Goal: Task Accomplishment & Management: Use online tool/utility

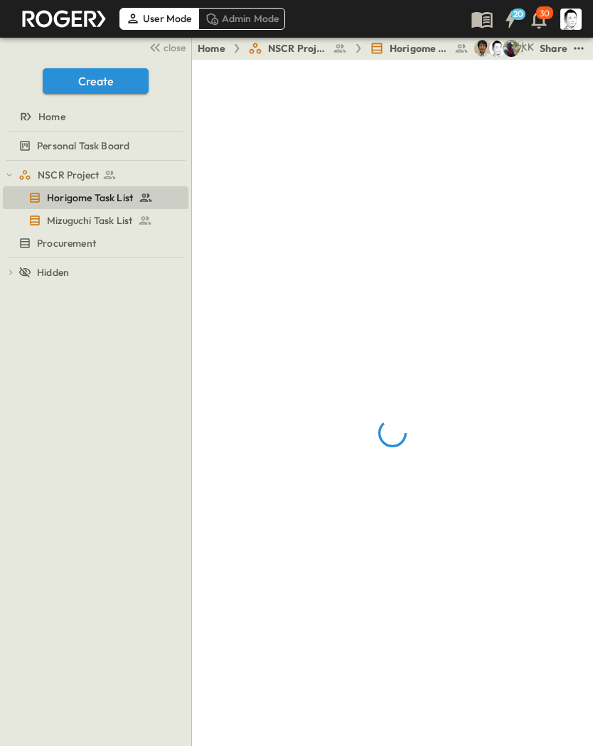
click at [167, 45] on span "close" at bounding box center [174, 48] width 22 height 14
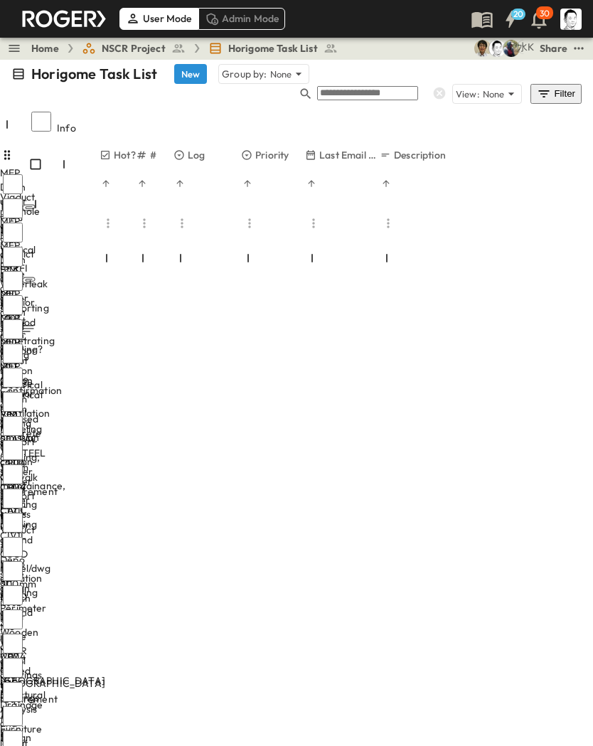
click at [313, 87] on icon "button" at bounding box center [306, 94] width 14 height 14
click at [370, 87] on input "text" at bounding box center [366, 94] width 101 height 14
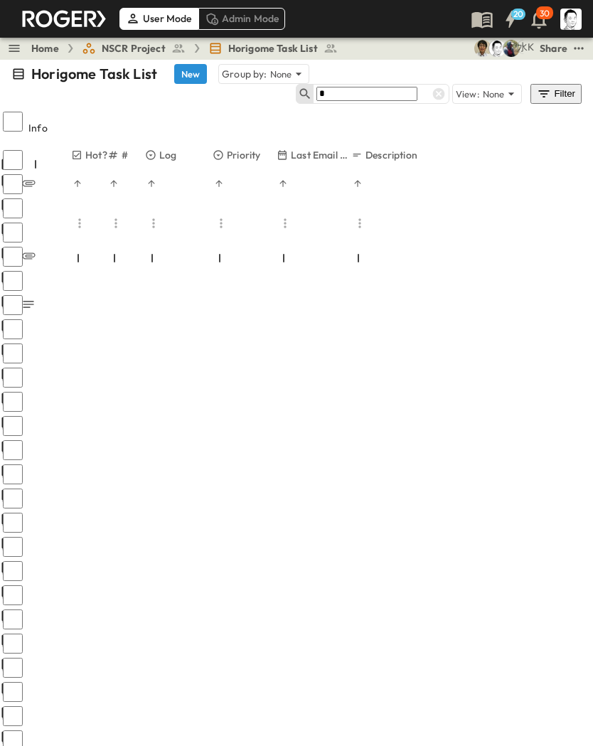
type input "*"
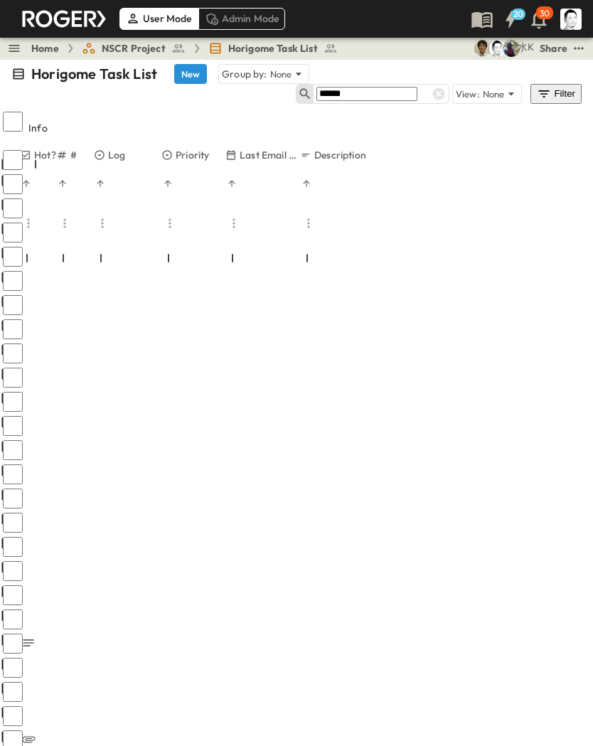
type input "******"
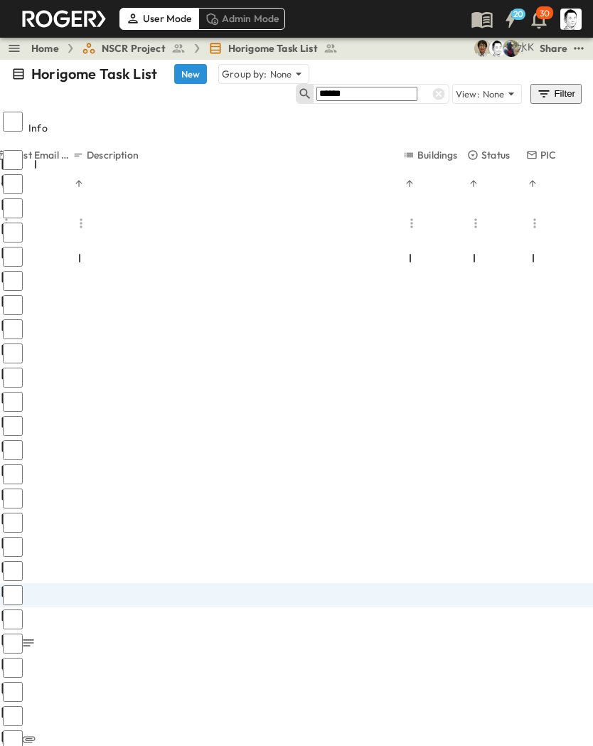
scroll to position [0, 279]
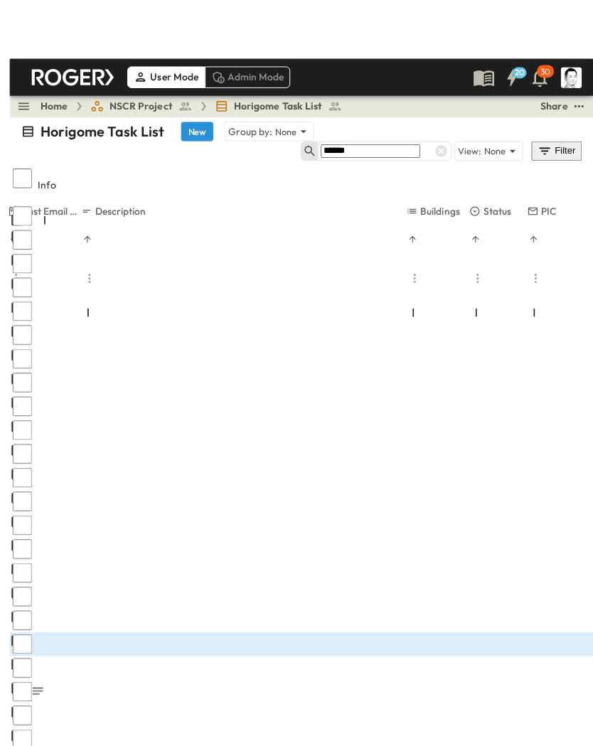
scroll to position [16, 0]
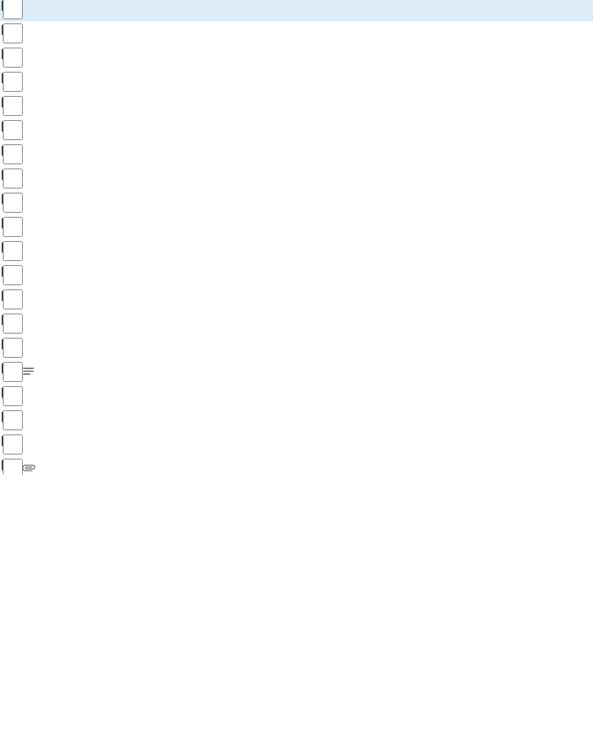
scroll to position [16, 0]
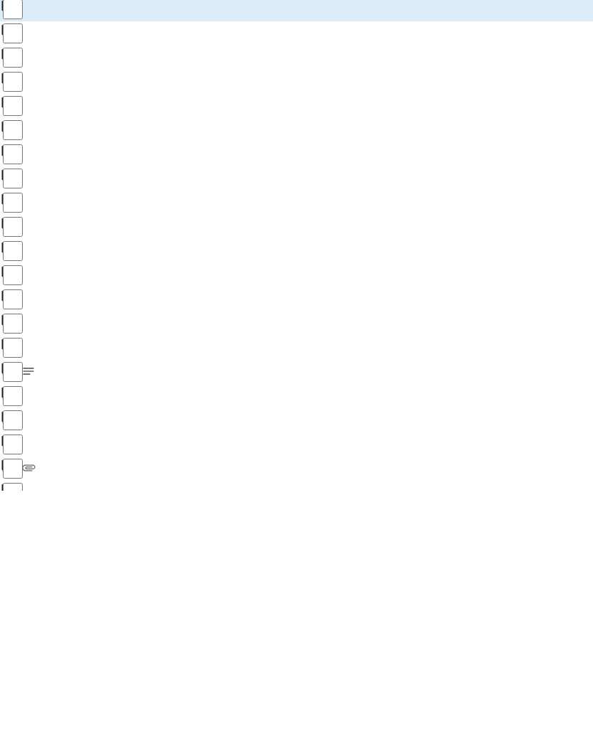
scroll to position [1243, 0]
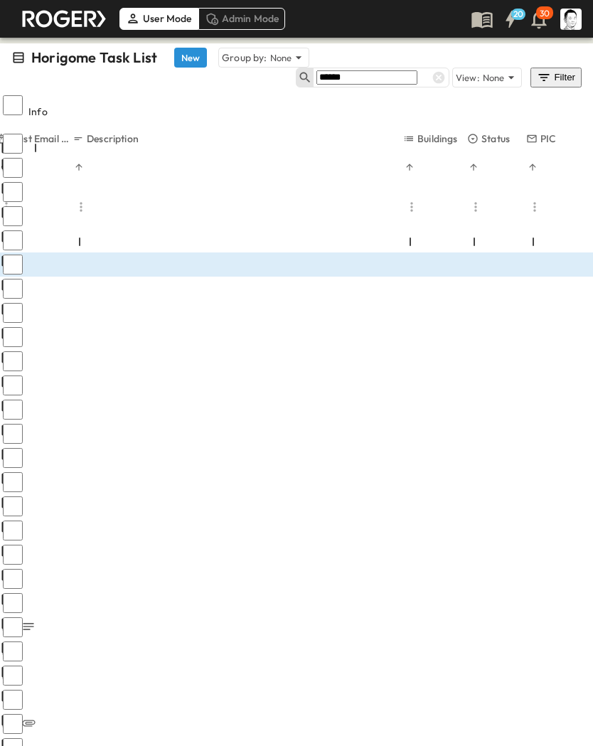
scroll to position [1754, 0]
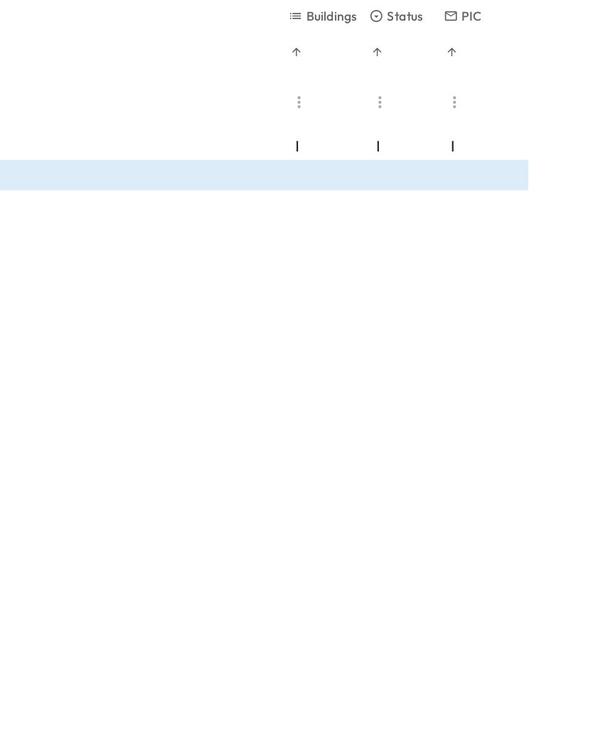
scroll to position [0, 0]
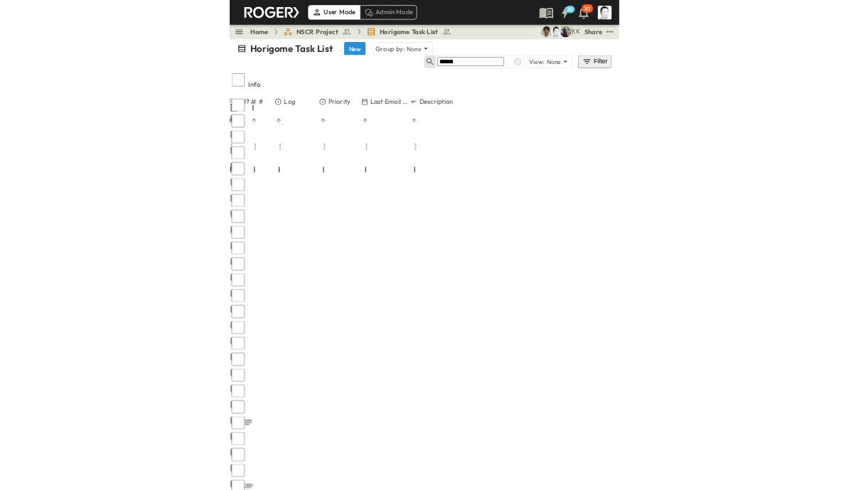
scroll to position [5, 75]
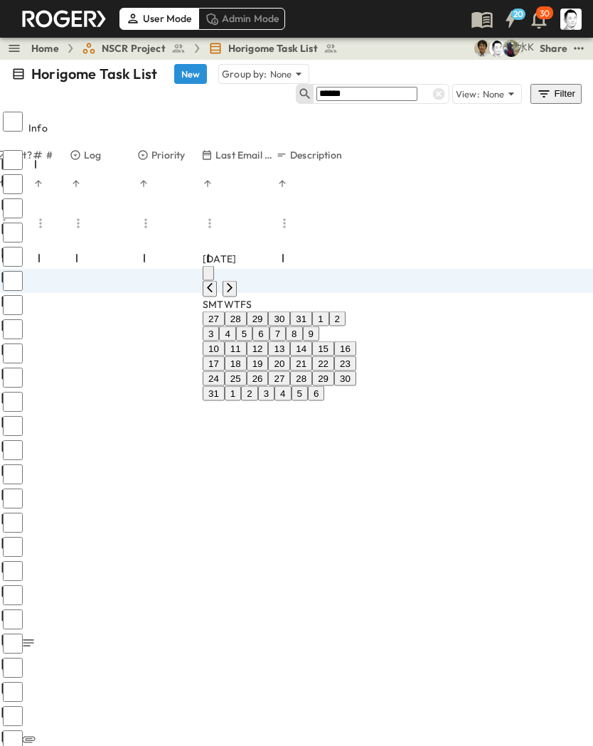
click at [356, 371] on button "23" at bounding box center [345, 363] width 22 height 15
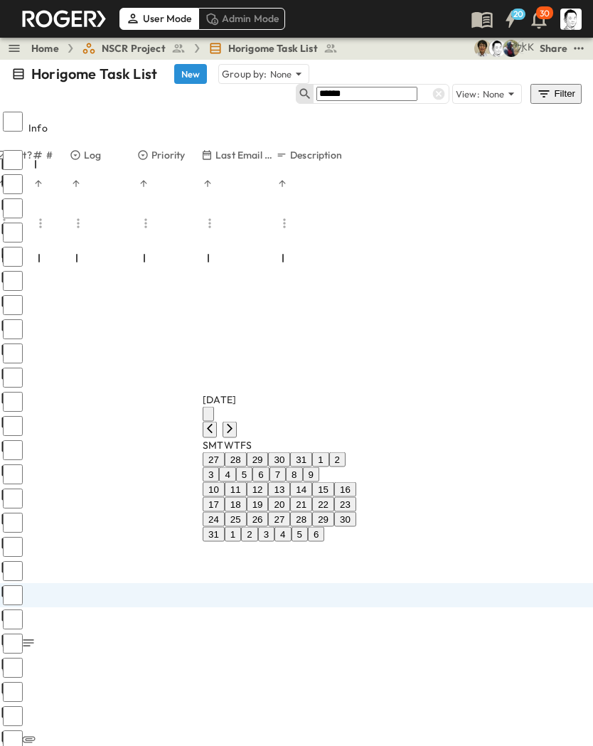
click at [356, 497] on button "23" at bounding box center [345, 504] width 22 height 15
